Goal: Information Seeking & Learning: Learn about a topic

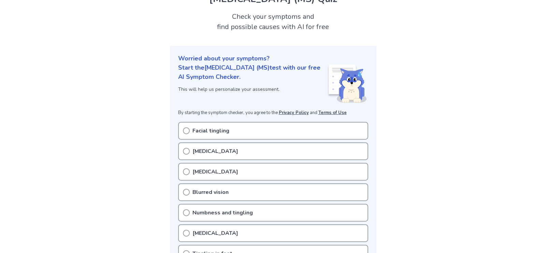
scroll to position [35, 0]
click at [184, 153] on icon at bounding box center [186, 150] width 7 height 7
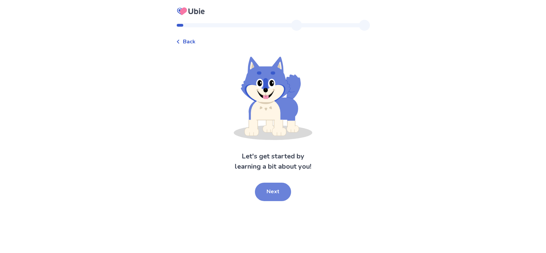
click at [277, 196] on button "Next" at bounding box center [273, 191] width 36 height 18
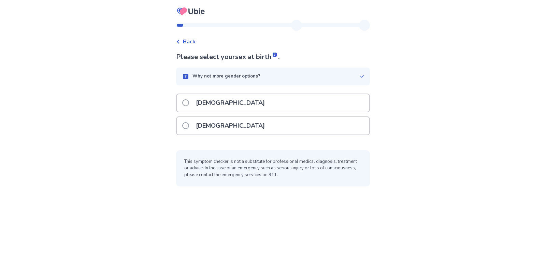
click at [188, 125] on span at bounding box center [185, 125] width 7 height 7
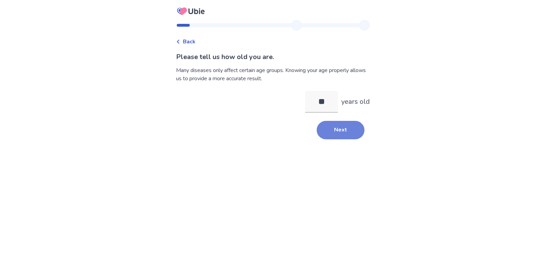
type input "**"
click at [337, 129] on button "Next" at bounding box center [341, 130] width 48 height 18
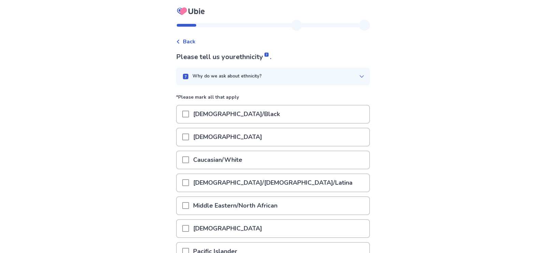
click at [189, 158] on span at bounding box center [185, 159] width 7 height 7
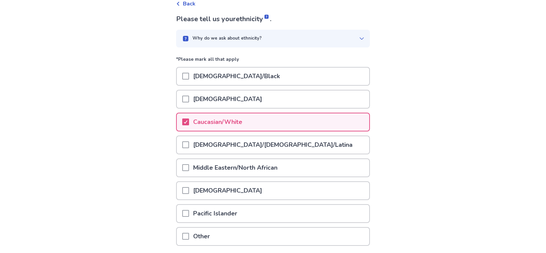
scroll to position [91, 0]
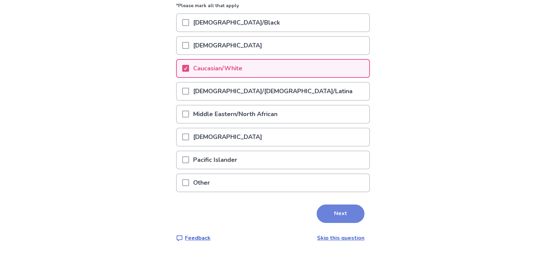
click at [337, 210] on button "Next" at bounding box center [341, 213] width 48 height 18
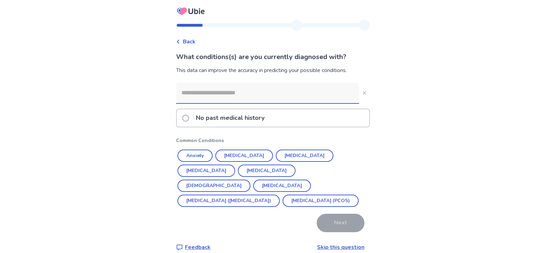
click at [187, 118] on span at bounding box center [185, 118] width 7 height 7
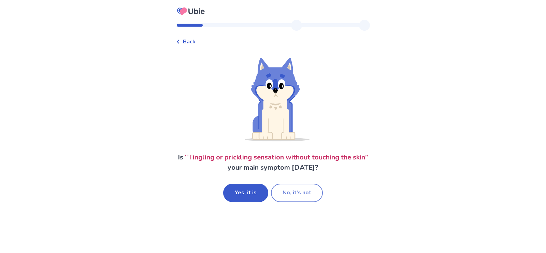
click at [295, 194] on button "No, it's not" at bounding box center [297, 193] width 52 height 18
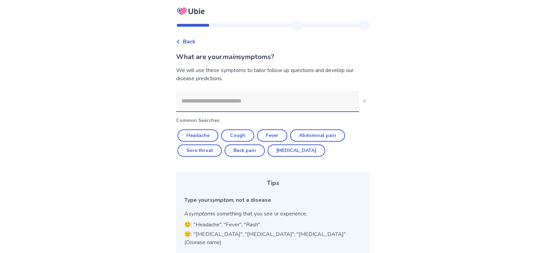
click at [211, 101] on input at bounding box center [267, 101] width 183 height 20
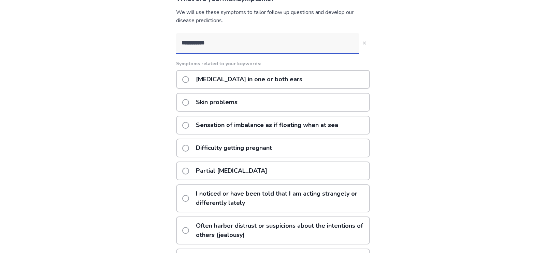
scroll to position [70, 0]
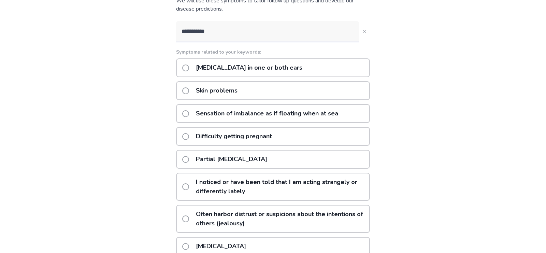
type input "**********"
click at [189, 160] on span at bounding box center [185, 159] width 7 height 7
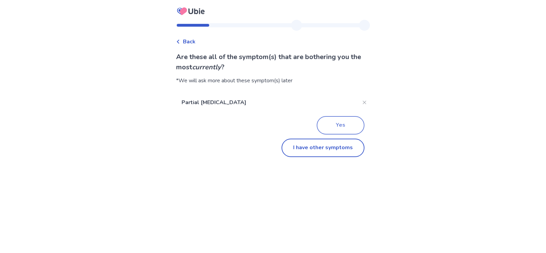
click at [340, 127] on button "Yes" at bounding box center [341, 125] width 48 height 18
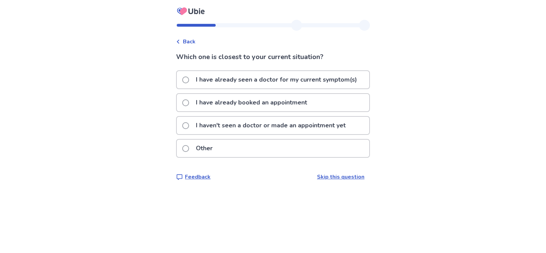
click at [186, 79] on div "I have already seen a doctor for my current symptom(s)" at bounding box center [273, 79] width 192 height 17
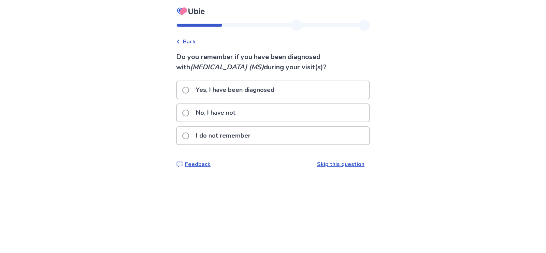
click at [189, 90] on span at bounding box center [185, 90] width 7 height 7
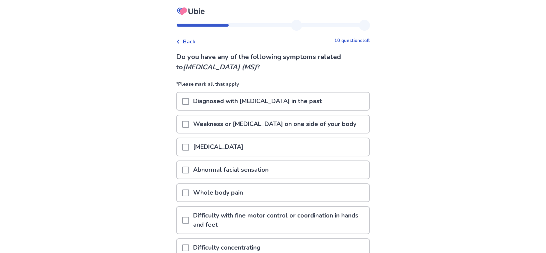
click at [189, 101] on span at bounding box center [185, 101] width 7 height 7
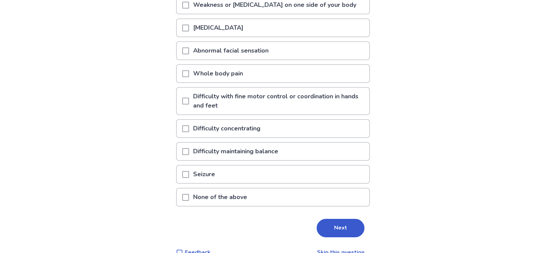
scroll to position [133, 0]
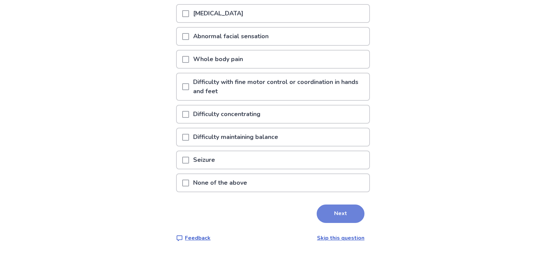
click at [326, 214] on button "Next" at bounding box center [341, 213] width 48 height 18
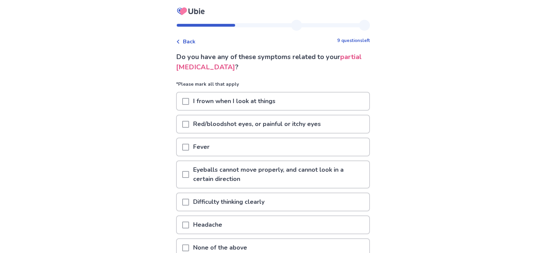
scroll to position [35, 0]
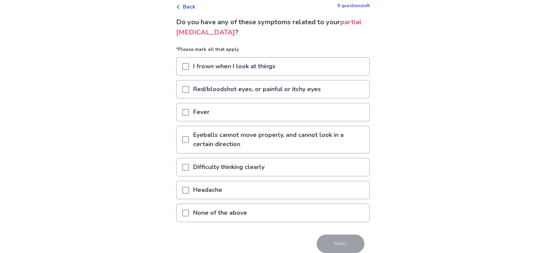
drag, startPoint x: 188, startPoint y: 190, endPoint x: 194, endPoint y: 202, distance: 14.0
click at [188, 190] on span at bounding box center [185, 190] width 7 height 7
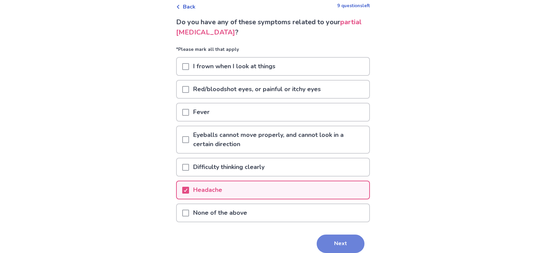
click at [340, 241] on button "Next" at bounding box center [341, 243] width 48 height 18
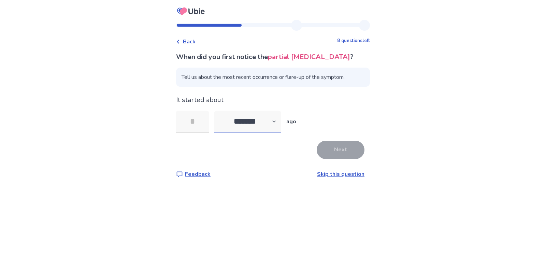
click at [214, 111] on select "******* ****** ******* ******** *******" at bounding box center [247, 122] width 67 height 22
select select "*"
click option "*******" at bounding box center [0, 0] width 0 height 0
click at [206, 125] on input "tel" at bounding box center [192, 122] width 33 height 22
type input "**"
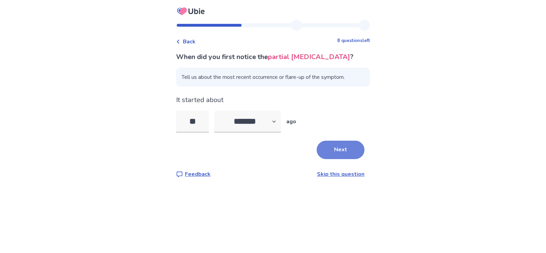
click at [326, 148] on button "Next" at bounding box center [341, 150] width 48 height 18
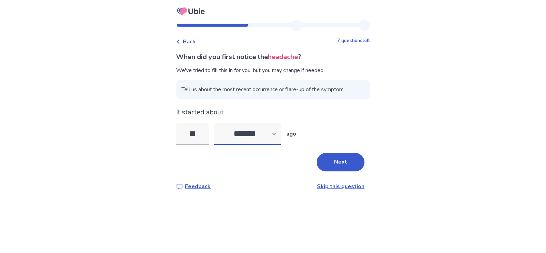
click at [214, 123] on select "******* ****** ******* ******** *******" at bounding box center [247, 134] width 67 height 22
select select "*"
click option "********" at bounding box center [0, 0] width 0 height 0
drag, startPoint x: 207, startPoint y: 130, endPoint x: 191, endPoint y: 131, distance: 16.0
click at [191, 131] on input "**" at bounding box center [192, 134] width 33 height 22
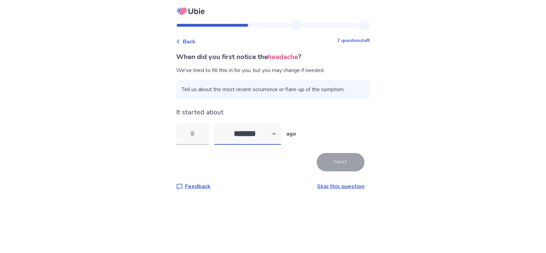
click at [214, 123] on select "******* ****** ******* ******** *******" at bounding box center [247, 134] width 67 height 22
click at [275, 132] on select "******* ****** ******* ******** *******" at bounding box center [247, 134] width 67 height 22
click at [197, 133] on input "tel" at bounding box center [192, 134] width 33 height 22
type input "**"
click at [340, 160] on button "Next" at bounding box center [341, 162] width 48 height 18
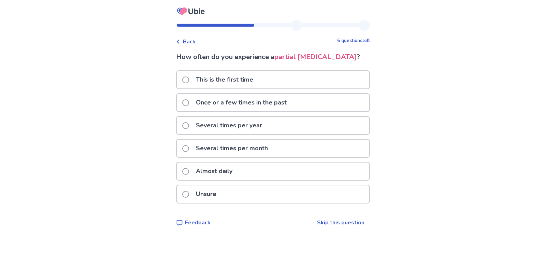
click at [188, 103] on span at bounding box center [185, 102] width 7 height 7
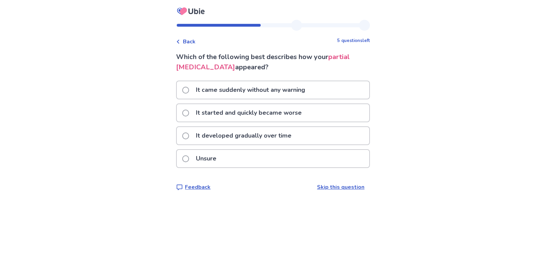
click at [189, 90] on span at bounding box center [185, 90] width 7 height 7
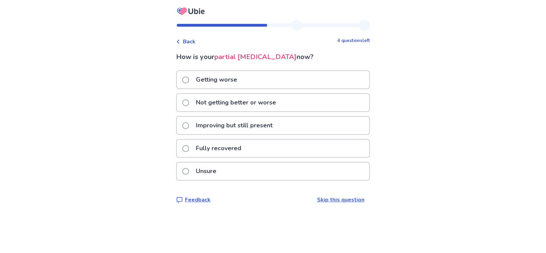
click at [189, 147] on span at bounding box center [185, 148] width 7 height 7
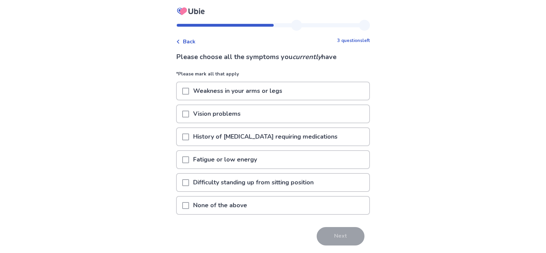
click at [189, 114] on span at bounding box center [185, 114] width 7 height 7
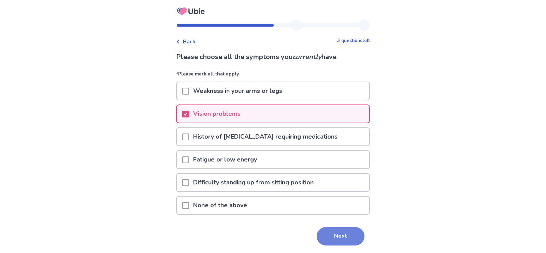
click at [335, 236] on button "Next" at bounding box center [341, 236] width 48 height 18
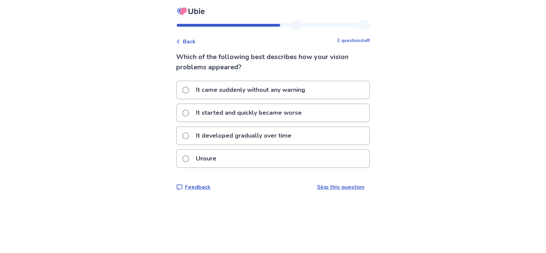
click at [188, 90] on span at bounding box center [185, 90] width 7 height 7
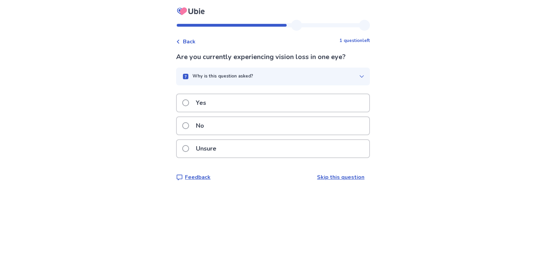
click at [187, 126] on span at bounding box center [185, 125] width 7 height 7
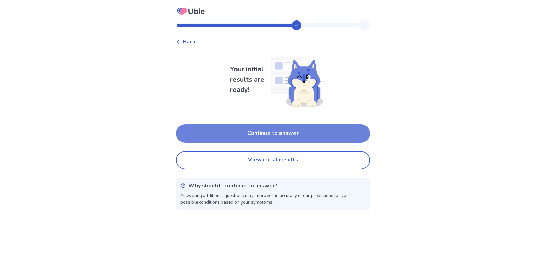
click at [293, 136] on button "Continue to answer" at bounding box center [273, 133] width 194 height 18
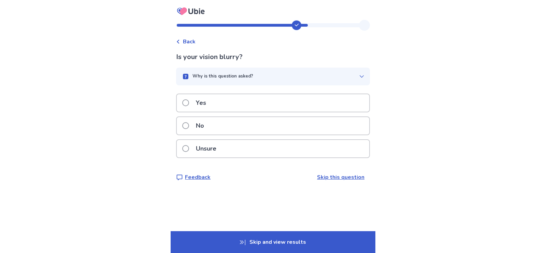
click at [314, 78] on div "Why is this question asked?" at bounding box center [269, 76] width 177 height 7
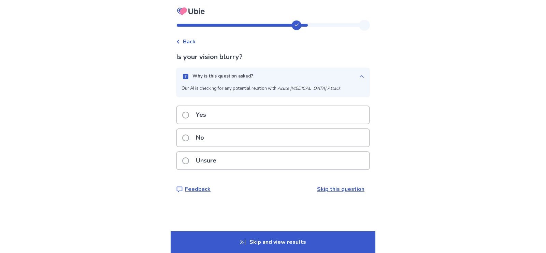
click at [189, 113] on span at bounding box center [185, 115] width 7 height 7
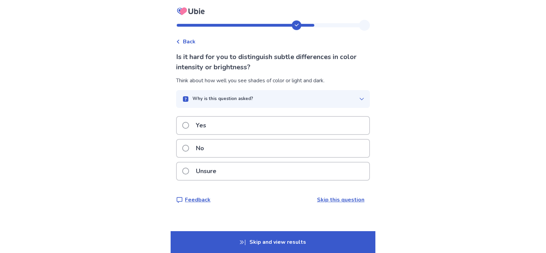
click at [189, 150] on span at bounding box center [185, 148] width 7 height 7
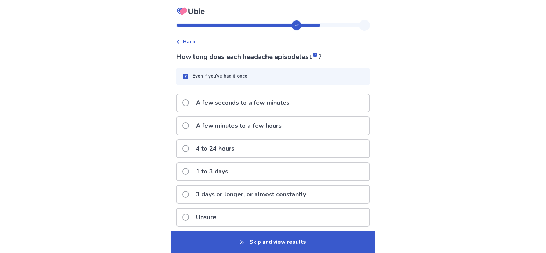
click at [187, 147] on label "4 to 24 hours" at bounding box center [210, 148] width 56 height 17
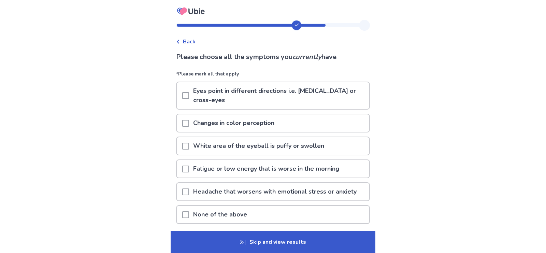
click at [189, 188] on span at bounding box center [185, 191] width 7 height 7
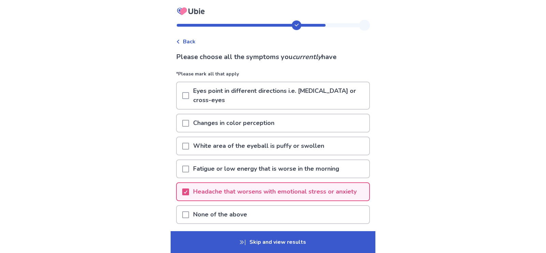
click at [266, 240] on p "Skip and view results" at bounding box center [273, 242] width 205 height 22
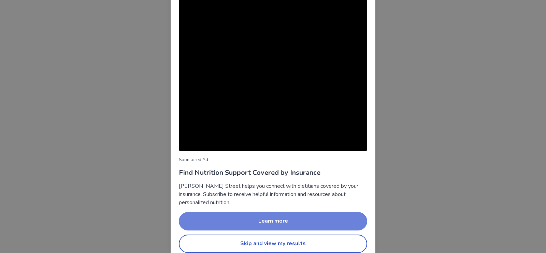
scroll to position [31, 0]
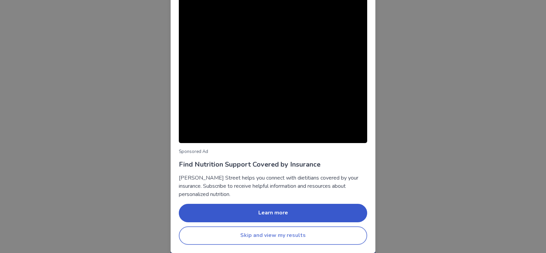
click at [257, 237] on button "Skip and view my results" at bounding box center [273, 235] width 188 height 18
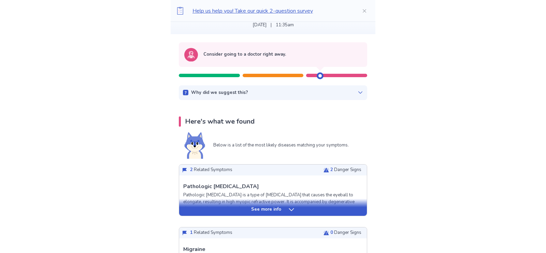
scroll to position [70, 0]
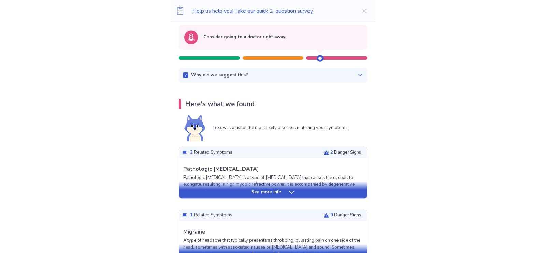
click at [288, 192] on icon at bounding box center [291, 192] width 7 height 7
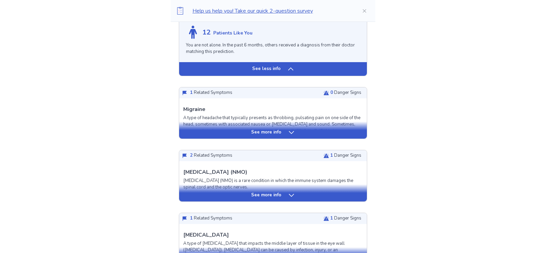
scroll to position [696, 0]
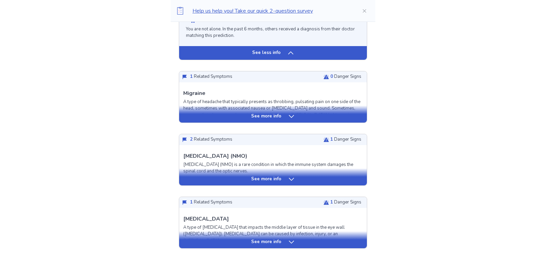
click at [289, 181] on icon at bounding box center [291, 179] width 7 height 7
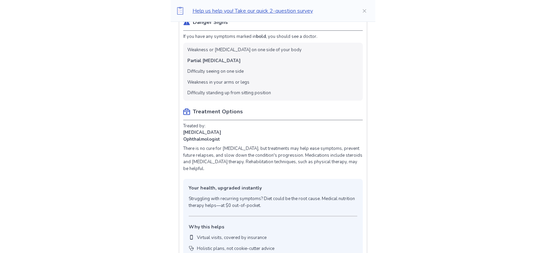
scroll to position [974, 0]
